Goal: Task Accomplishment & Management: Manage account settings

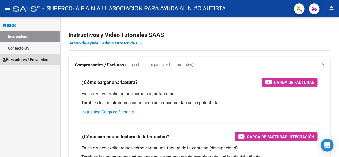
click at [20, 58] on span "Prestadores / Proveedores" at bounding box center [27, 60] width 49 height 6
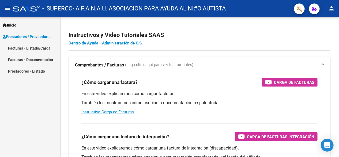
click at [23, 60] on link "Facturas - Documentación" at bounding box center [30, 60] width 60 height 12
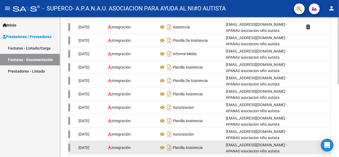
scroll to position [71, 0]
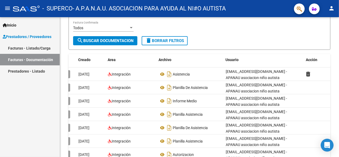
click at [33, 58] on link "Facturas - Documentación" at bounding box center [30, 60] width 60 height 12
click at [36, 47] on link "Facturas - Listado/Carga" at bounding box center [30, 48] width 60 height 12
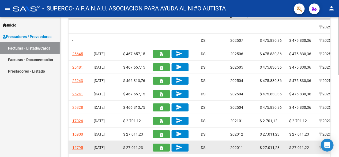
scroll to position [142, 0]
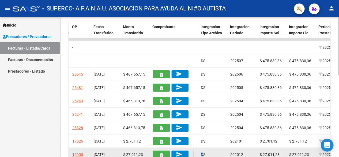
drag, startPoint x: 191, startPoint y: 157, endPoint x: 204, endPoint y: 156, distance: 13.4
click at [204, 156] on div "994 Integración A.P.A.N.A.U. ASOCIACION PARA AYUDA AL NI#O AUTISTA 30641029080 …" at bounding box center [185, 154] width 1130 height 13
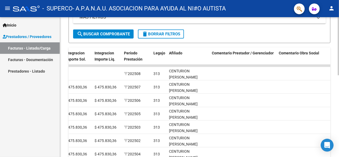
scroll to position [116, 0]
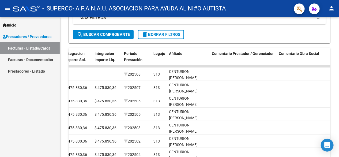
click at [34, 71] on link "Prestadores - Listado" at bounding box center [30, 71] width 60 height 12
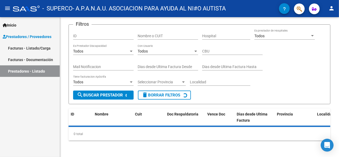
scroll to position [49, 0]
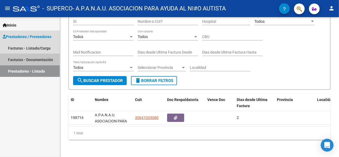
click at [39, 59] on link "Facturas - Documentación" at bounding box center [30, 60] width 60 height 12
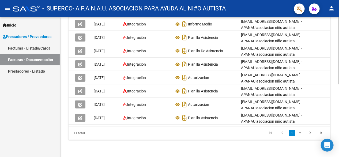
scroll to position [0, 32]
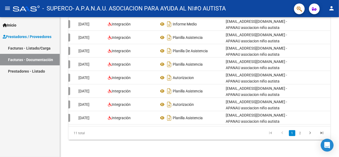
click at [30, 50] on link "Facturas - Listado/Carga" at bounding box center [30, 48] width 60 height 12
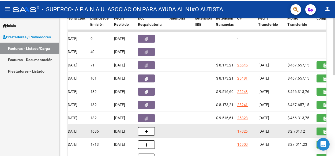
scroll to position [142, 0]
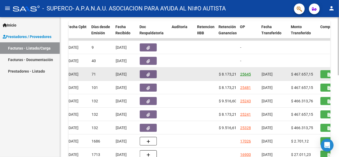
click at [245, 74] on link "25645" at bounding box center [245, 74] width 11 height 4
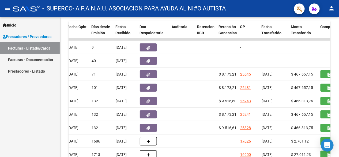
click at [334, 12] on button "person" at bounding box center [332, 8] width 11 height 11
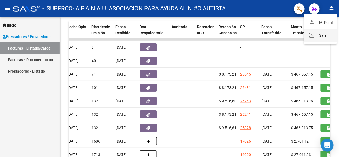
click at [320, 37] on button "exit_to_app Salir" at bounding box center [321, 35] width 33 height 13
